Goal: Information Seeking & Learning: Learn about a topic

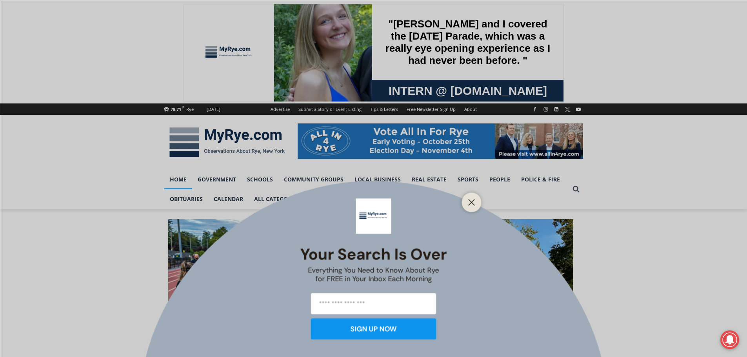
scroll to position [78, 0]
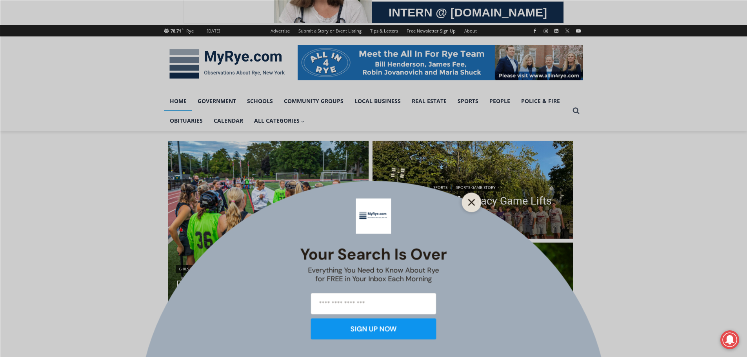
click at [471, 203] on line "Close" at bounding box center [471, 202] width 5 height 5
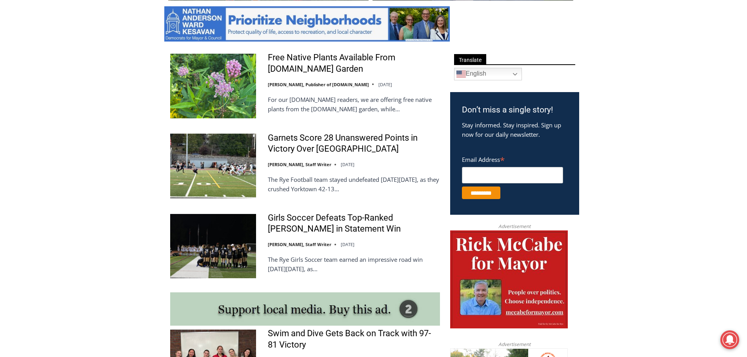
scroll to position [431, 0]
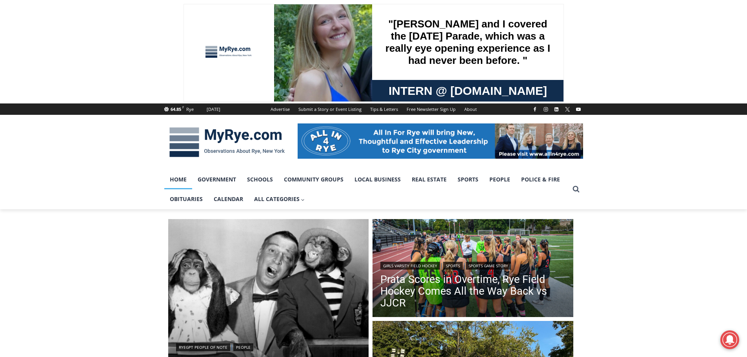
scroll to position [196, 0]
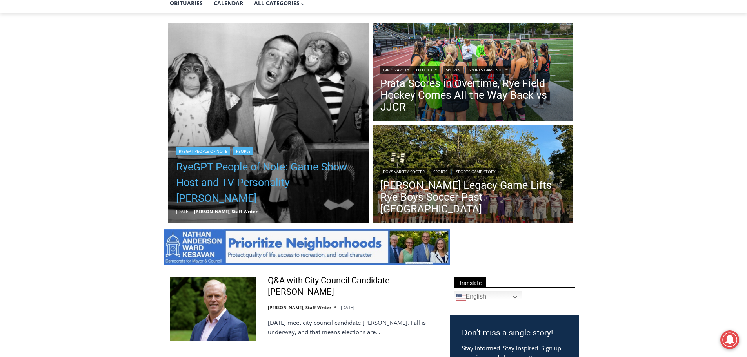
click at [236, 187] on link "RyeGPT People of Note: Game Show Host and TV Personality [PERSON_NAME]" at bounding box center [268, 182] width 185 height 47
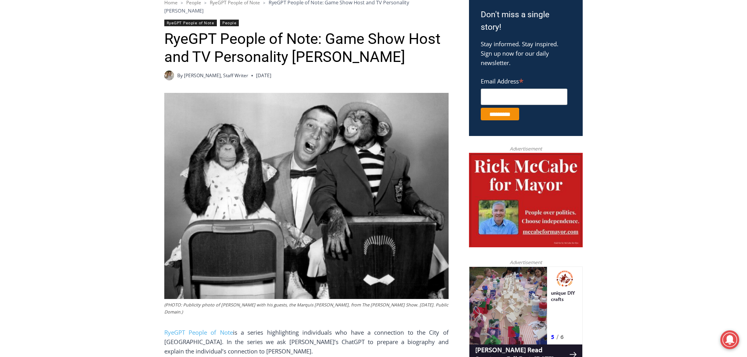
scroll to position [235, 0]
